Goal: Information Seeking & Learning: Learn about a topic

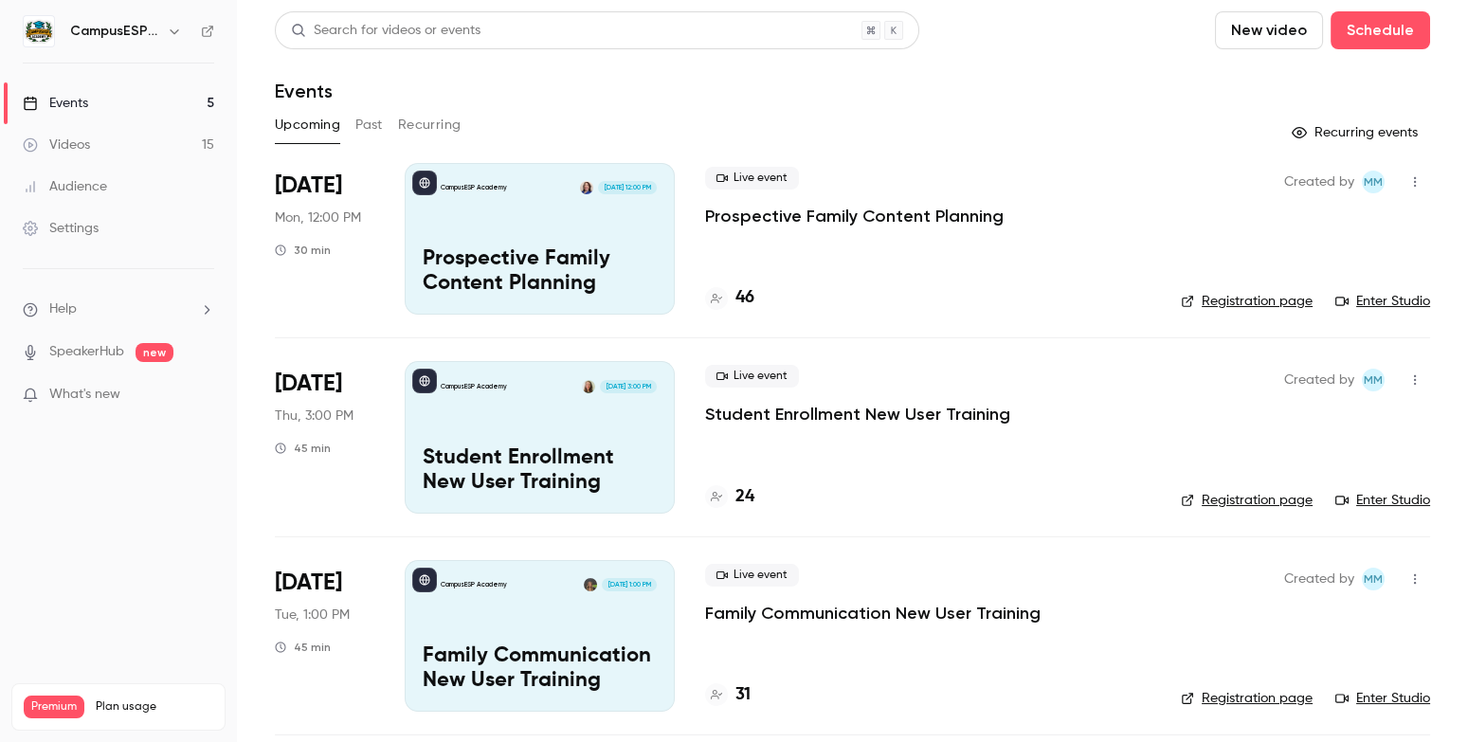
click at [93, 109] on link "Events 5" at bounding box center [118, 103] width 237 height 42
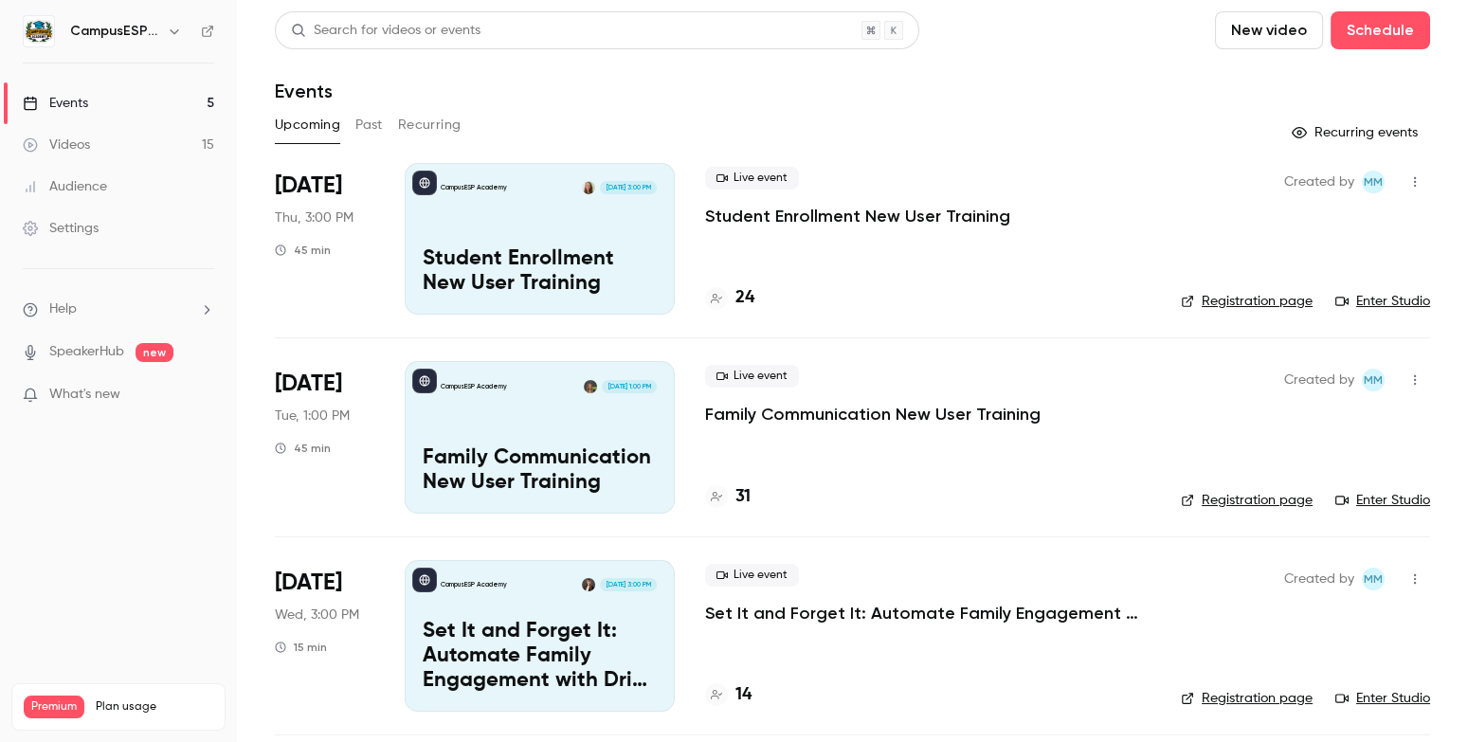
click at [372, 119] on button "Past" at bounding box center [368, 125] width 27 height 30
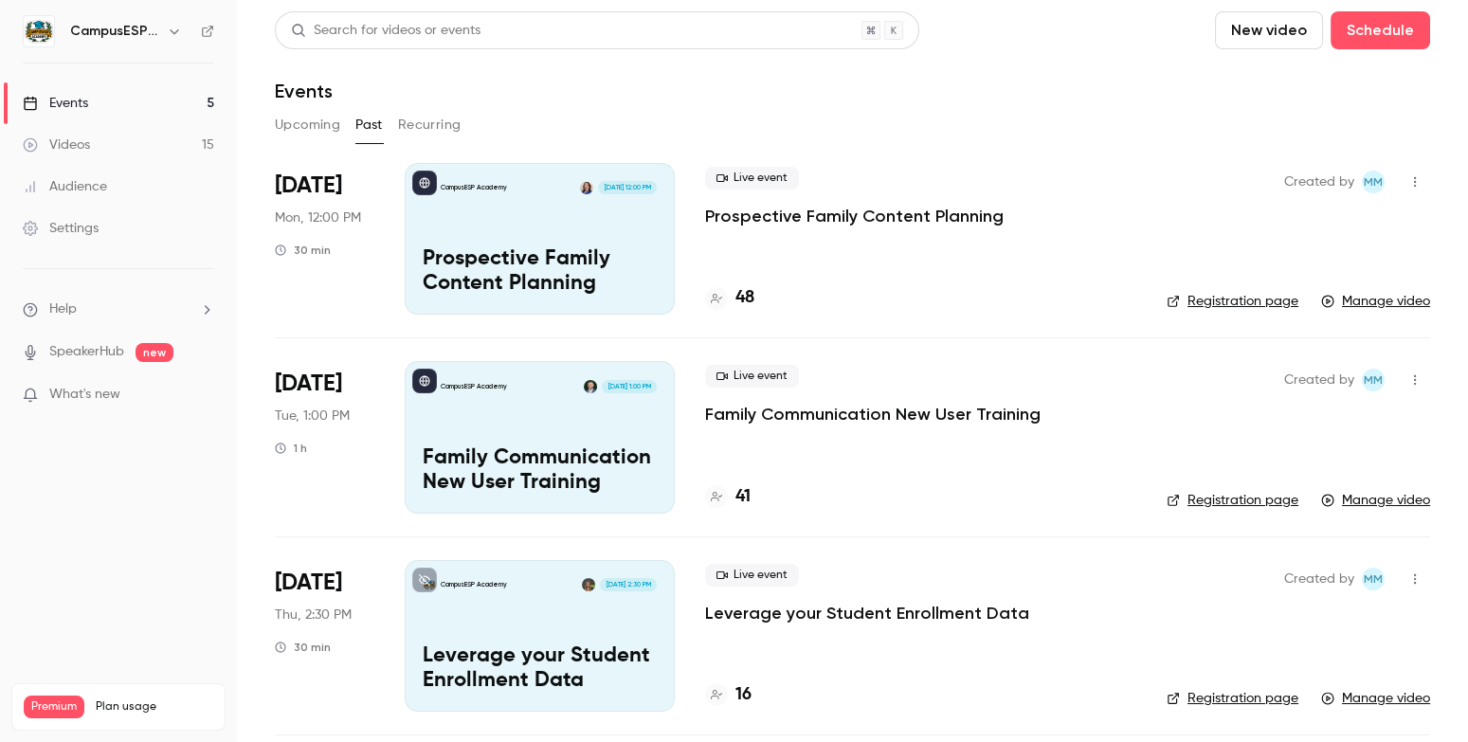
click at [505, 196] on div "CampusESP Academy [DATE] 12:00 PM Prospective Family Content Planning" at bounding box center [540, 239] width 270 height 152
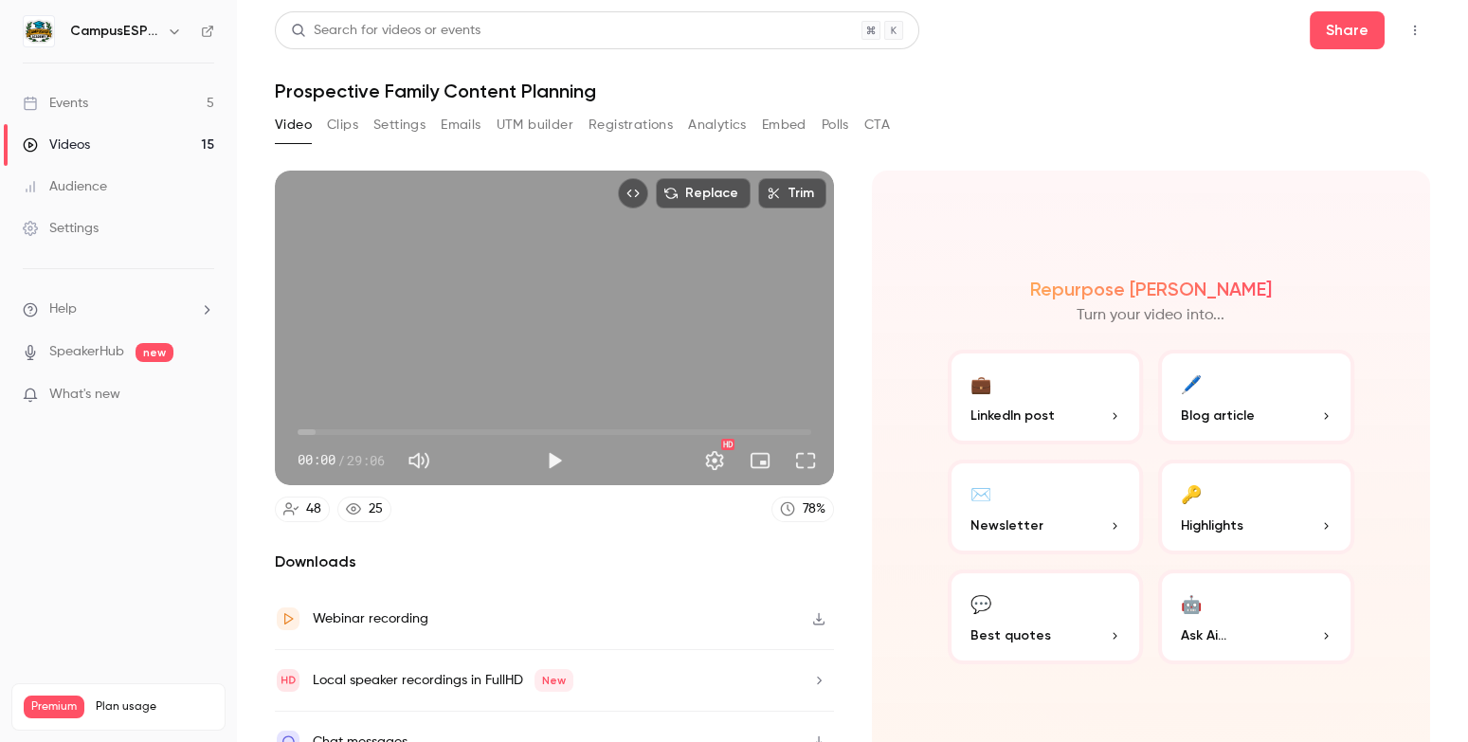
click at [710, 126] on button "Analytics" at bounding box center [717, 125] width 59 height 30
